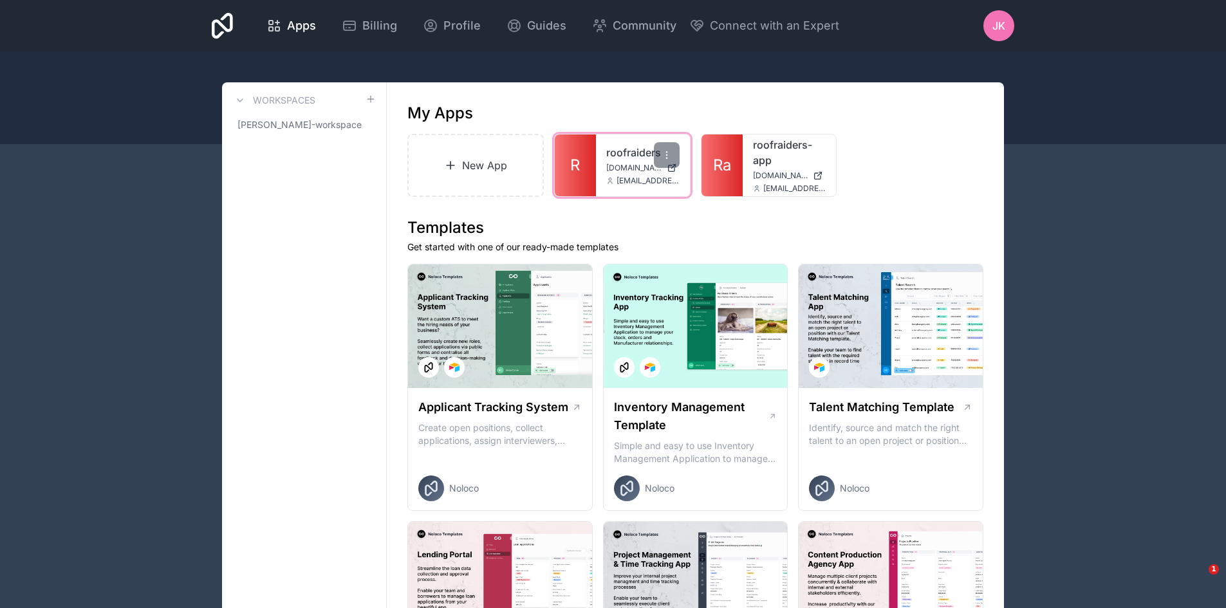
click at [588, 166] on link "R" at bounding box center [575, 166] width 41 height 62
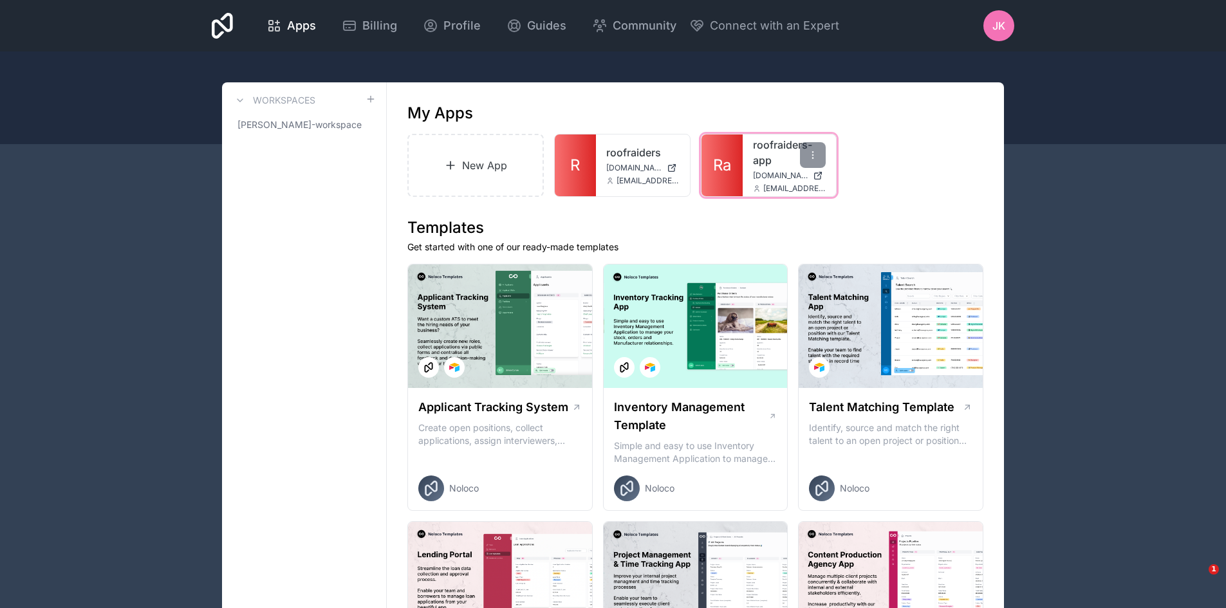
click at [720, 179] on link "Ra" at bounding box center [722, 166] width 41 height 62
